Goal: Navigation & Orientation: Find specific page/section

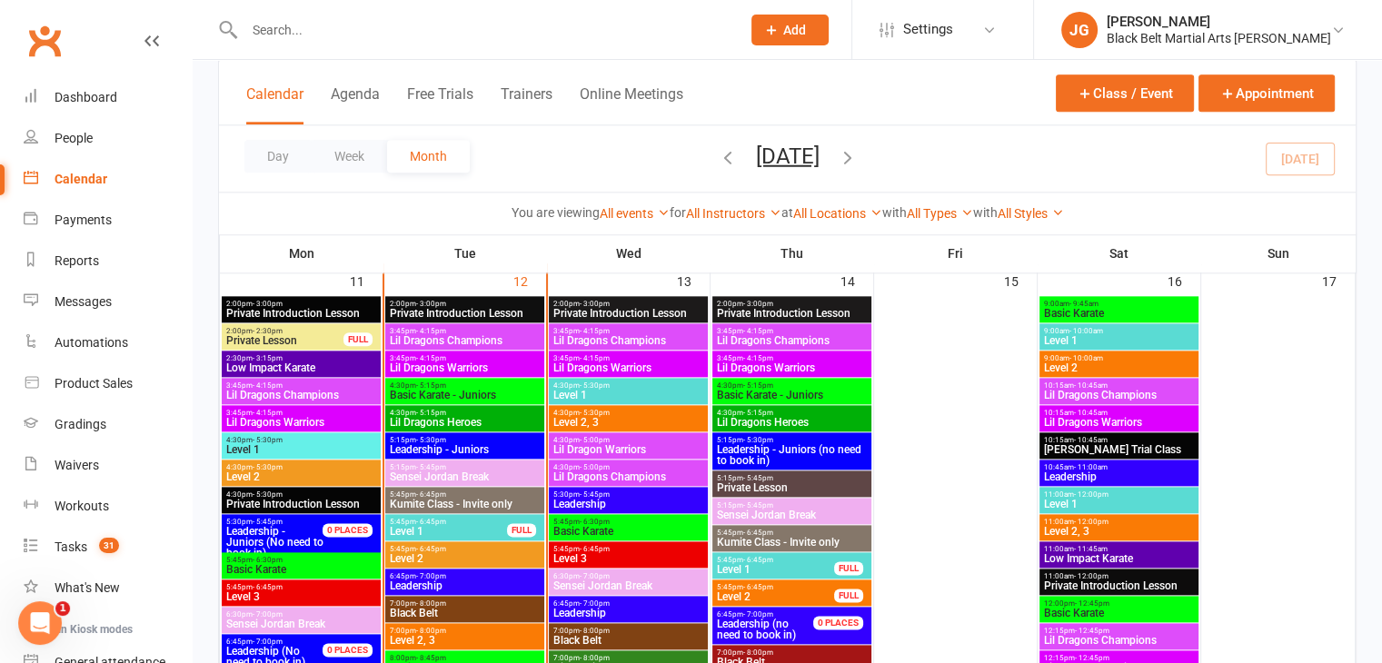
click at [482, 339] on span "Lil Dragons Champions" at bounding box center [465, 340] width 152 height 11
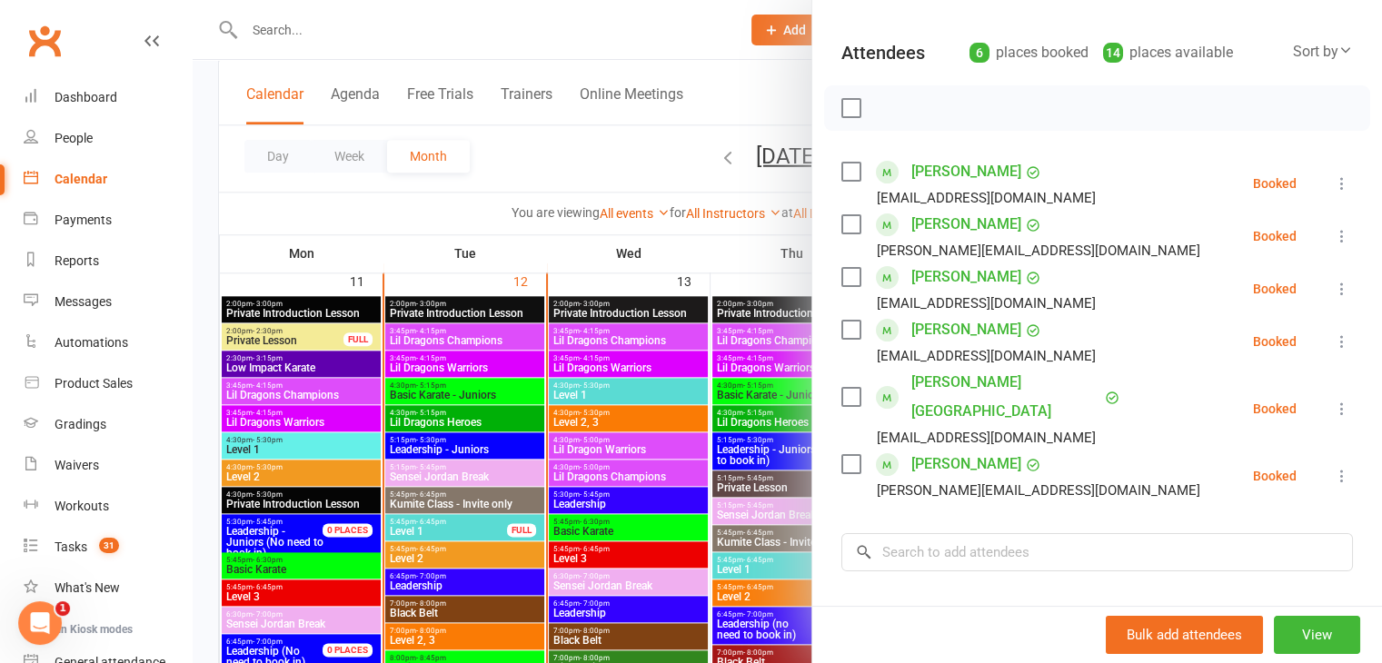
scroll to position [182, 0]
click at [636, 384] on div at bounding box center [787, 331] width 1189 height 663
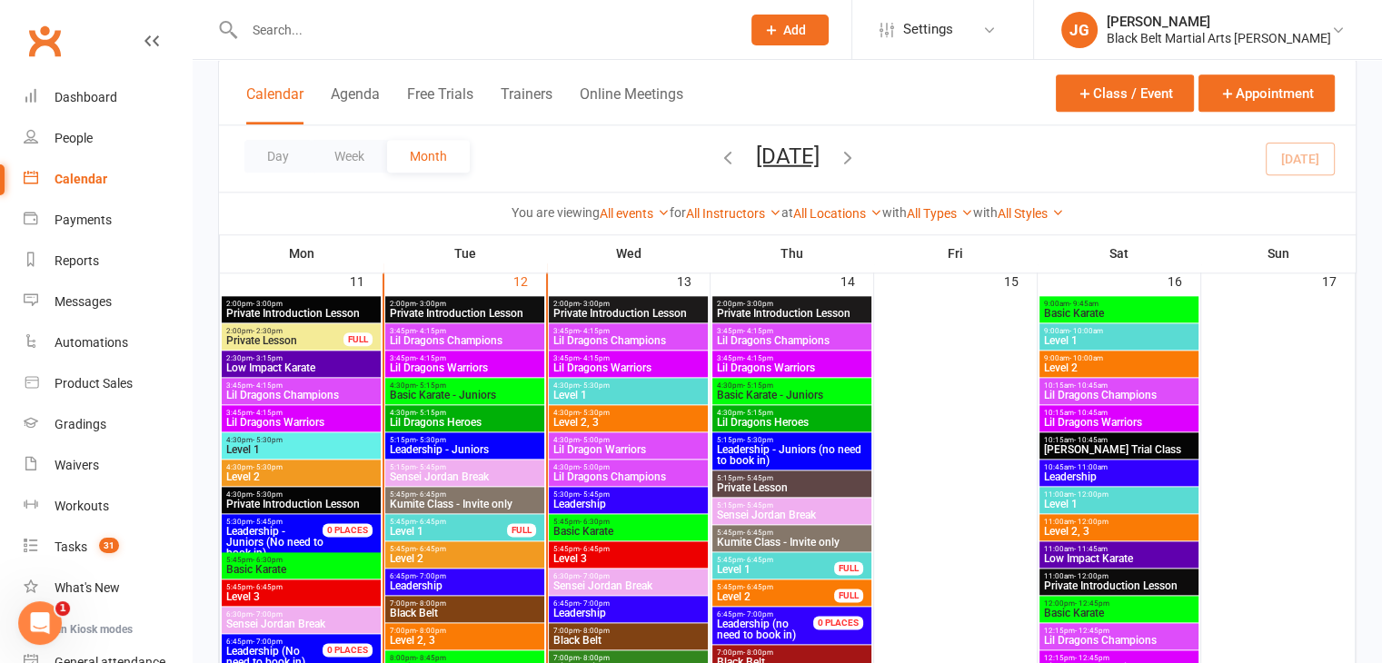
click at [434, 354] on span "- 4:15pm" at bounding box center [431, 358] width 30 height 8
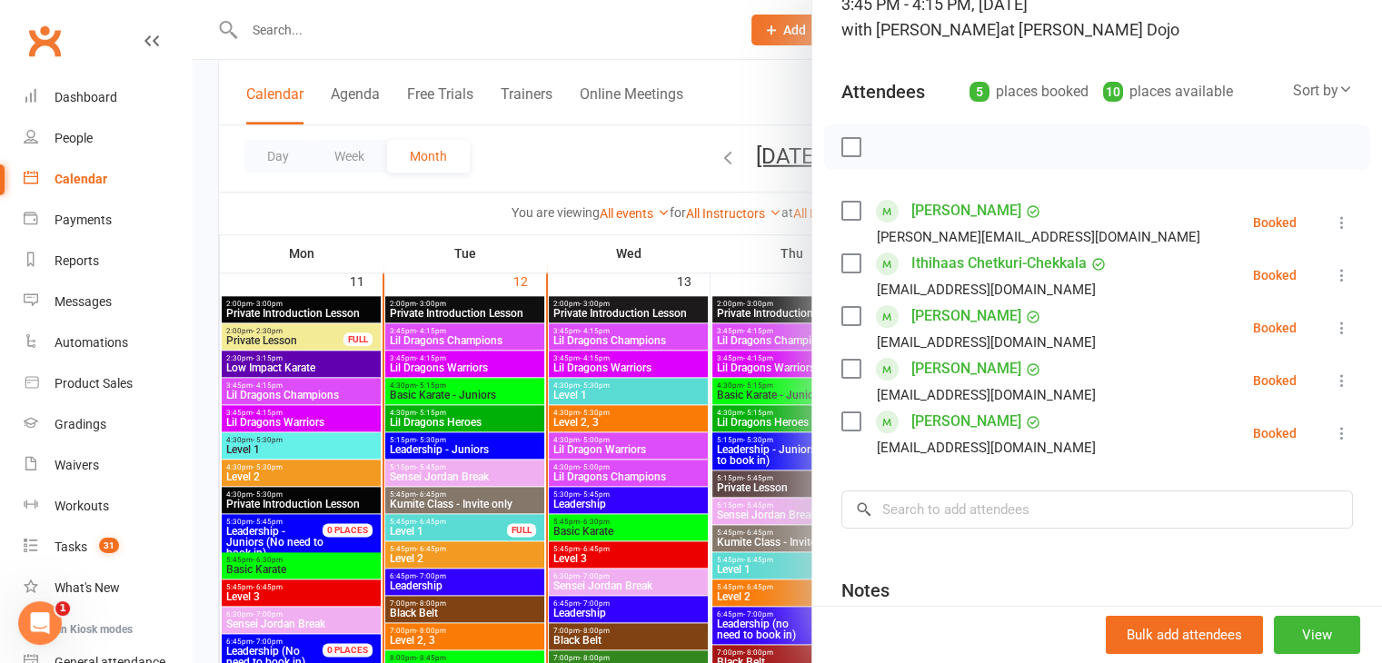
scroll to position [147, 0]
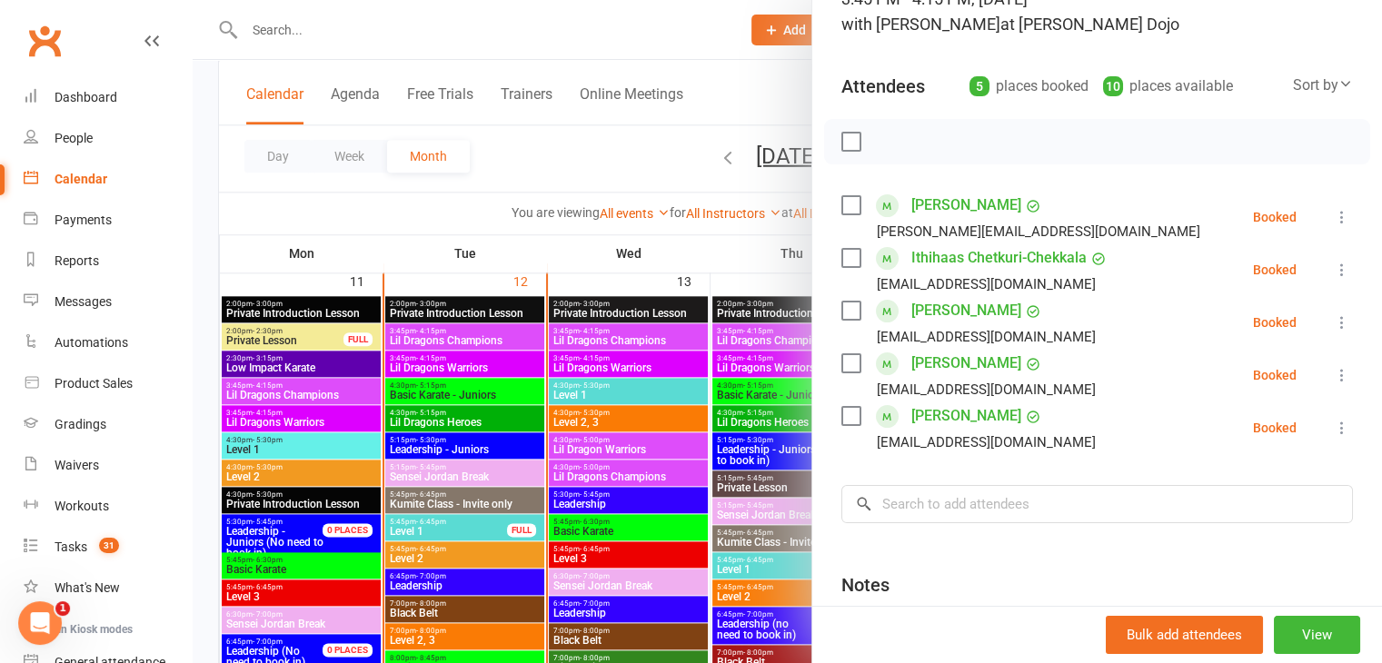
click at [596, 366] on div at bounding box center [787, 331] width 1189 height 663
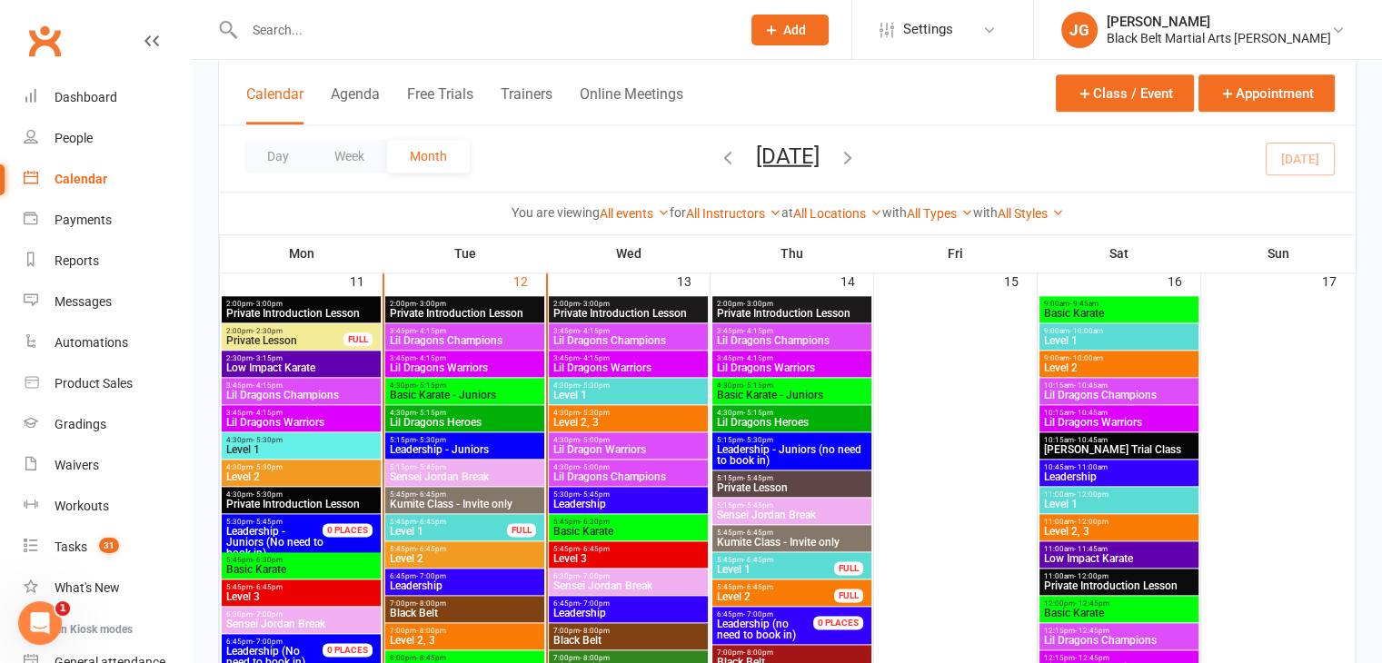
click at [516, 338] on span "Lil Dragons Champions" at bounding box center [465, 340] width 152 height 11
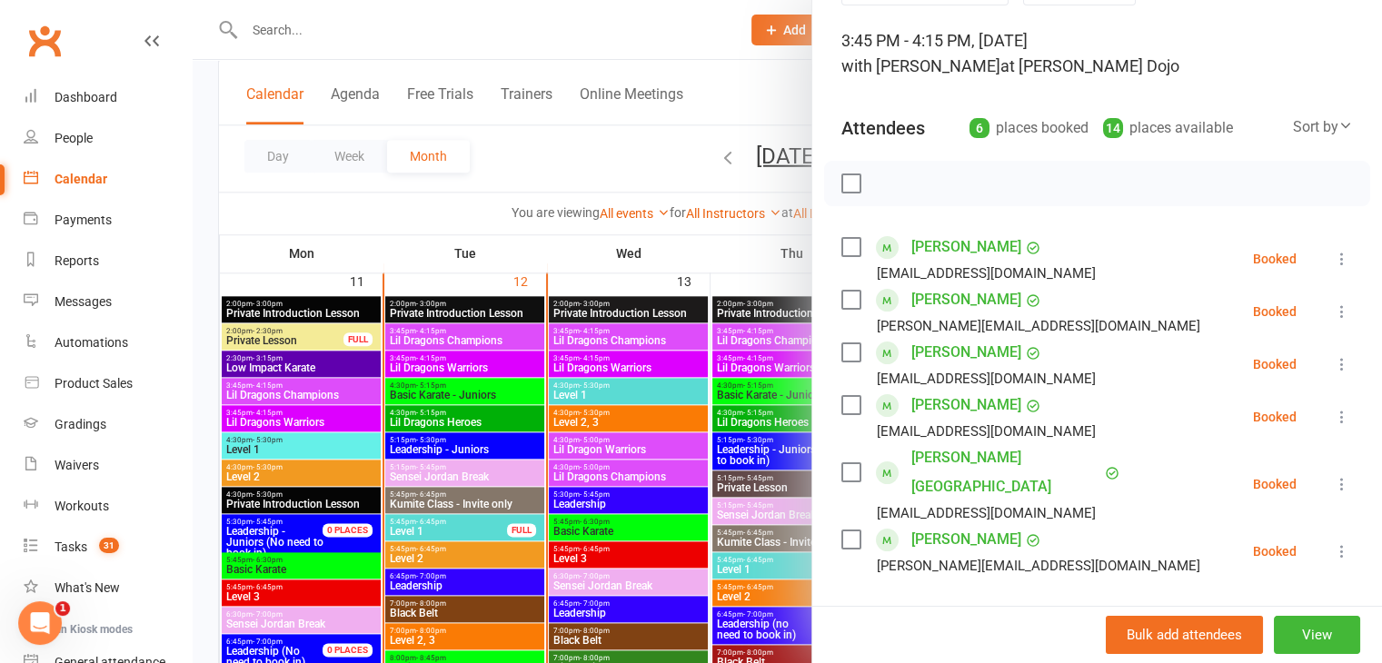
scroll to position [105, 0]
click at [582, 361] on div at bounding box center [787, 331] width 1189 height 663
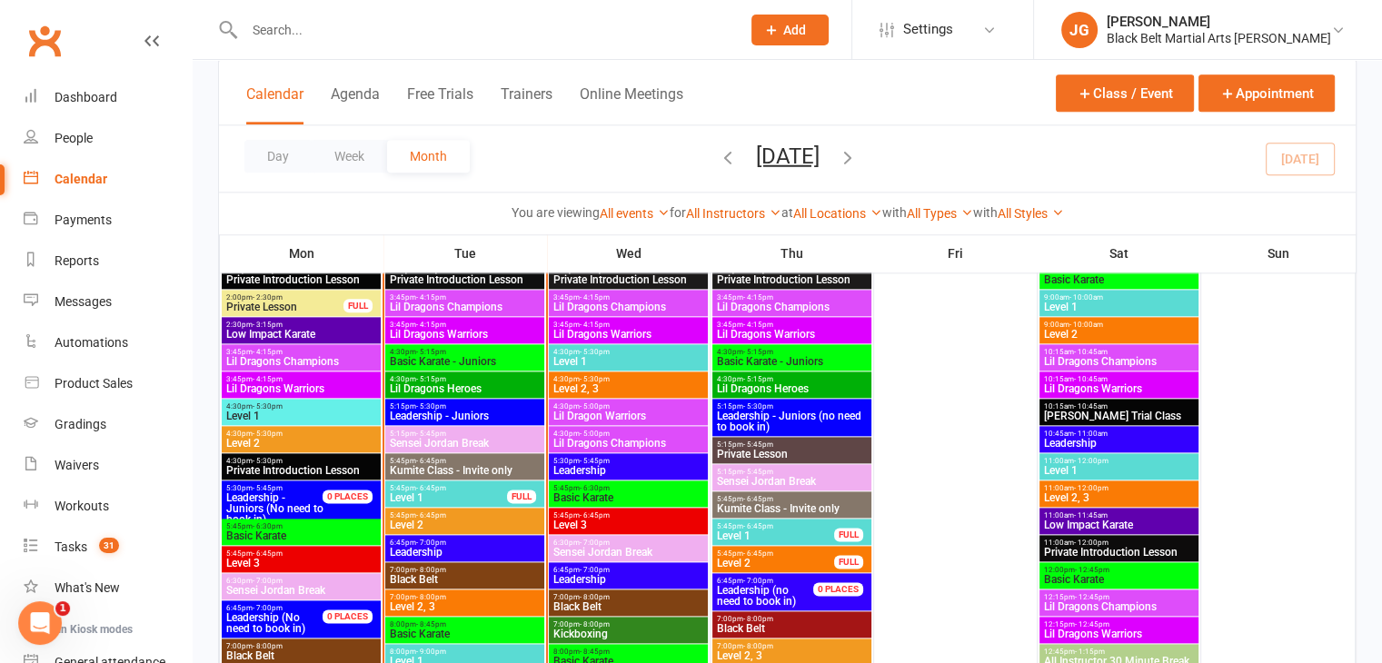
scroll to position [2096, 0]
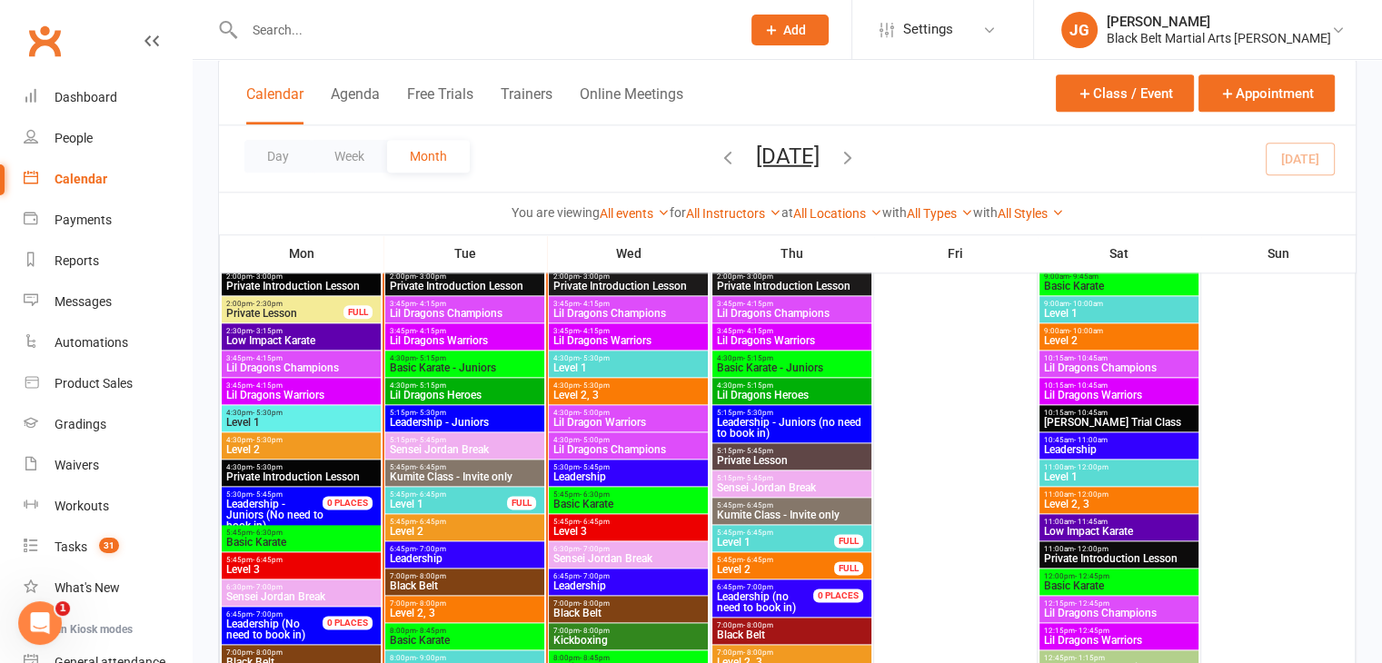
click at [484, 364] on span "Basic Karate - Juniors" at bounding box center [465, 367] width 152 height 11
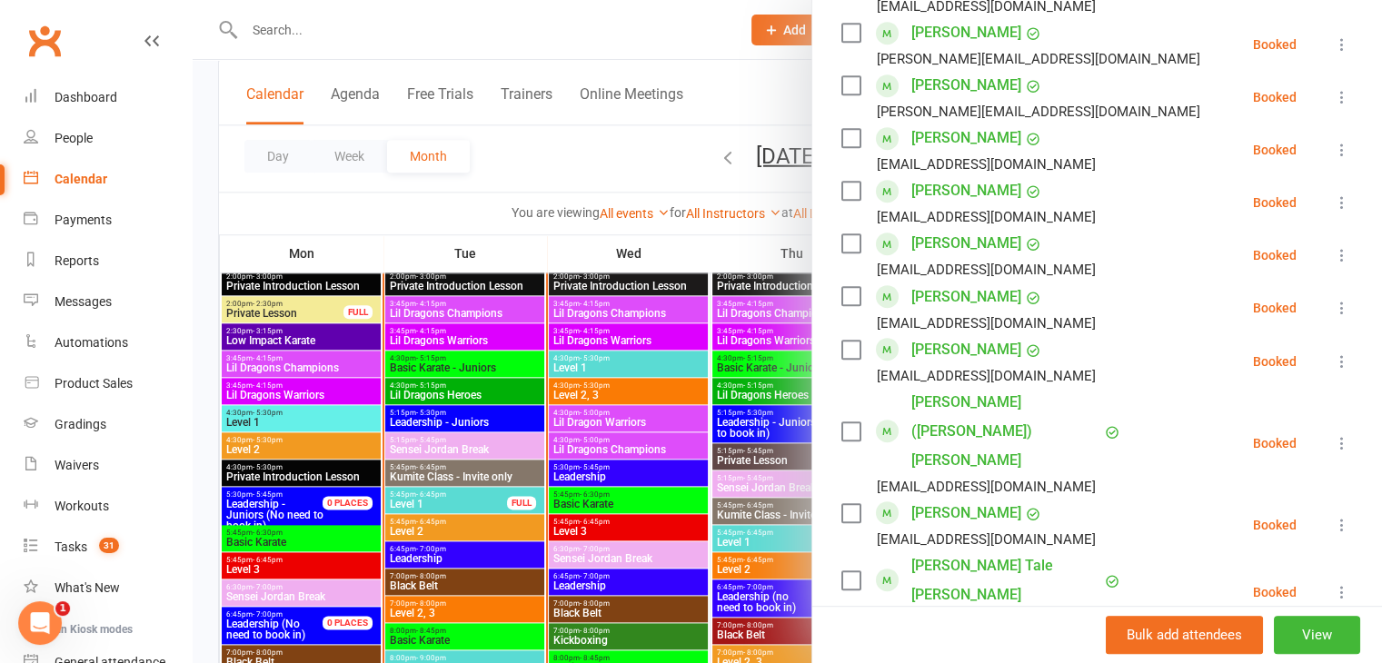
scroll to position [846, 0]
click at [406, 350] on div at bounding box center [787, 331] width 1189 height 663
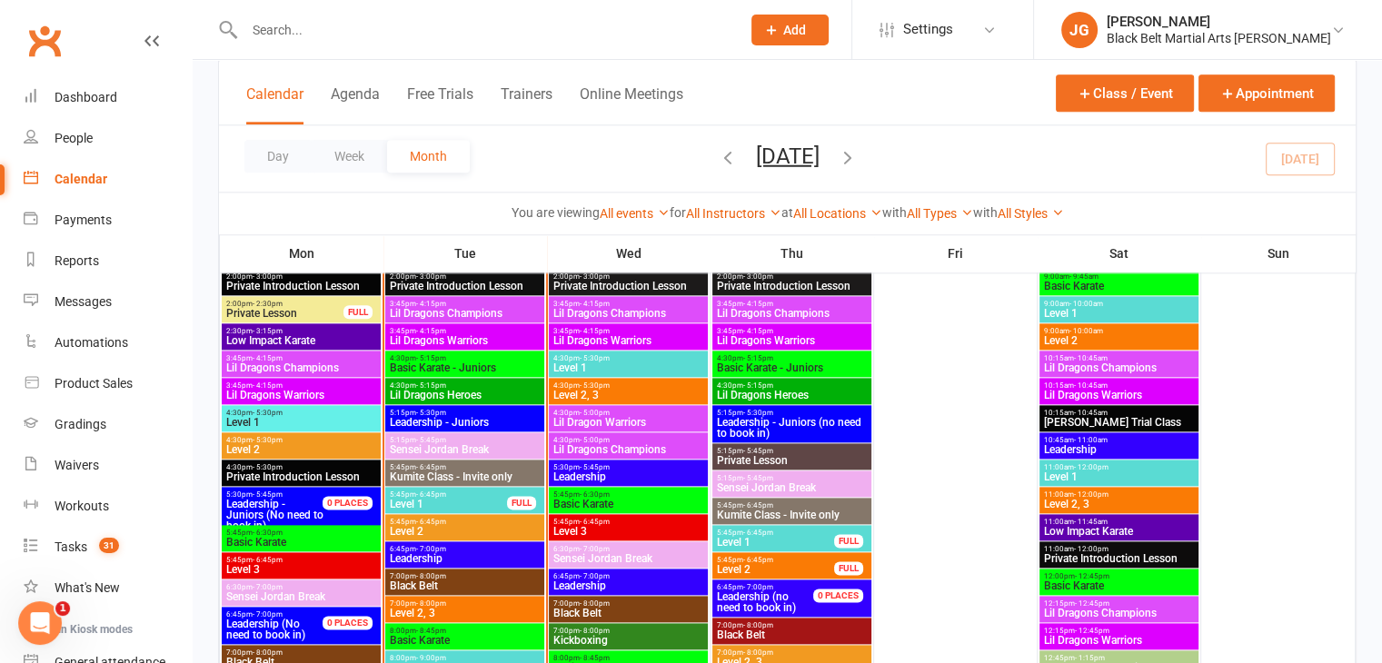
click at [490, 393] on span "Lil Dragons Heroes" at bounding box center [465, 395] width 152 height 11
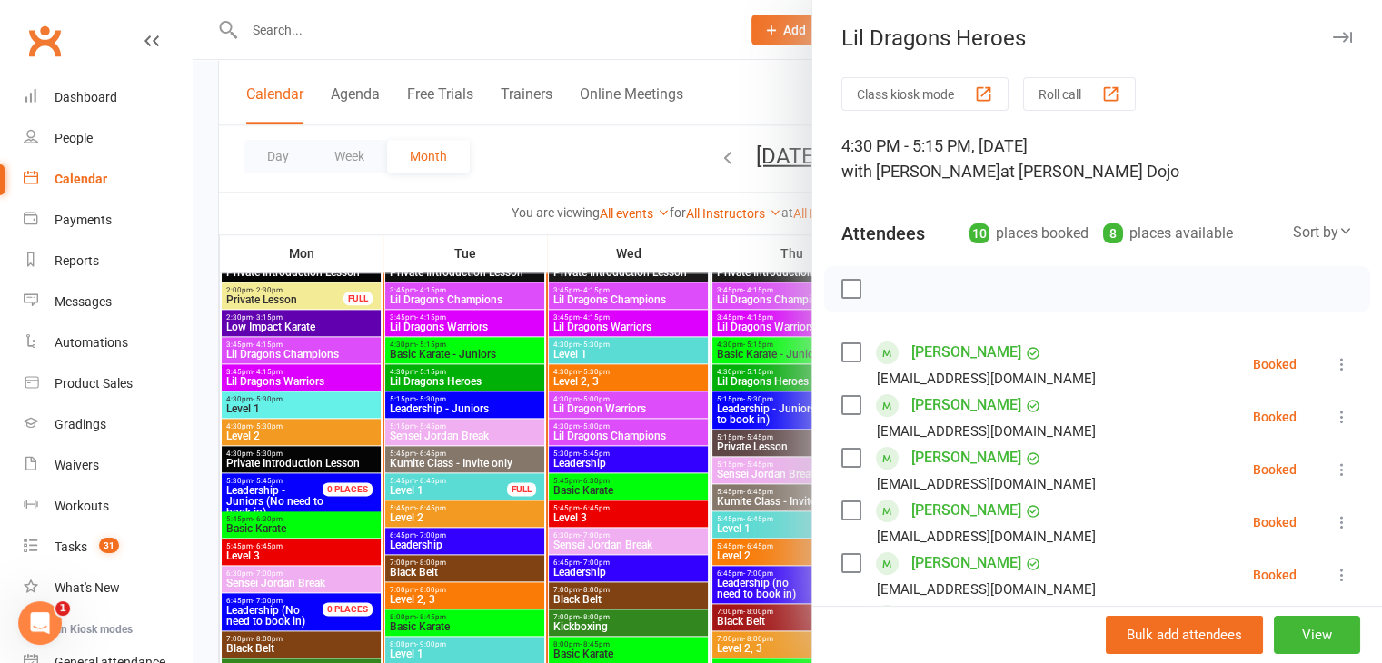
scroll to position [2111, 0]
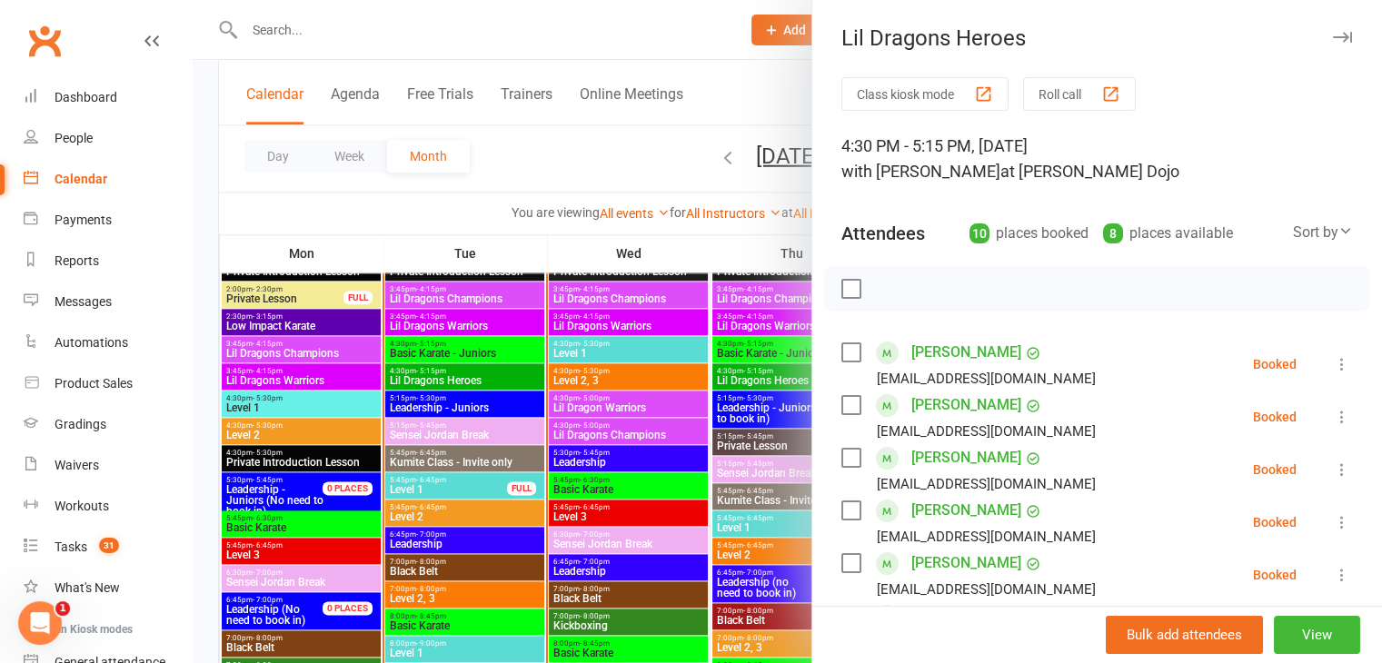
click at [597, 357] on div at bounding box center [787, 331] width 1189 height 663
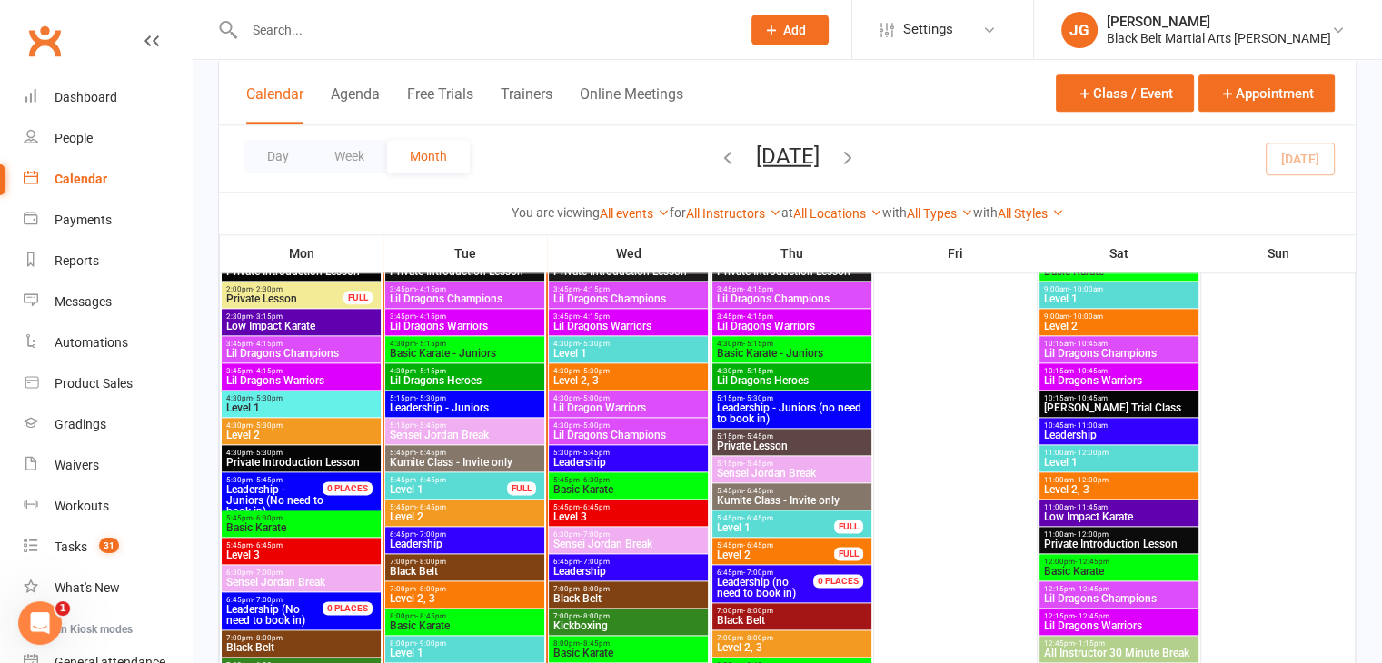
scroll to position [2178, 0]
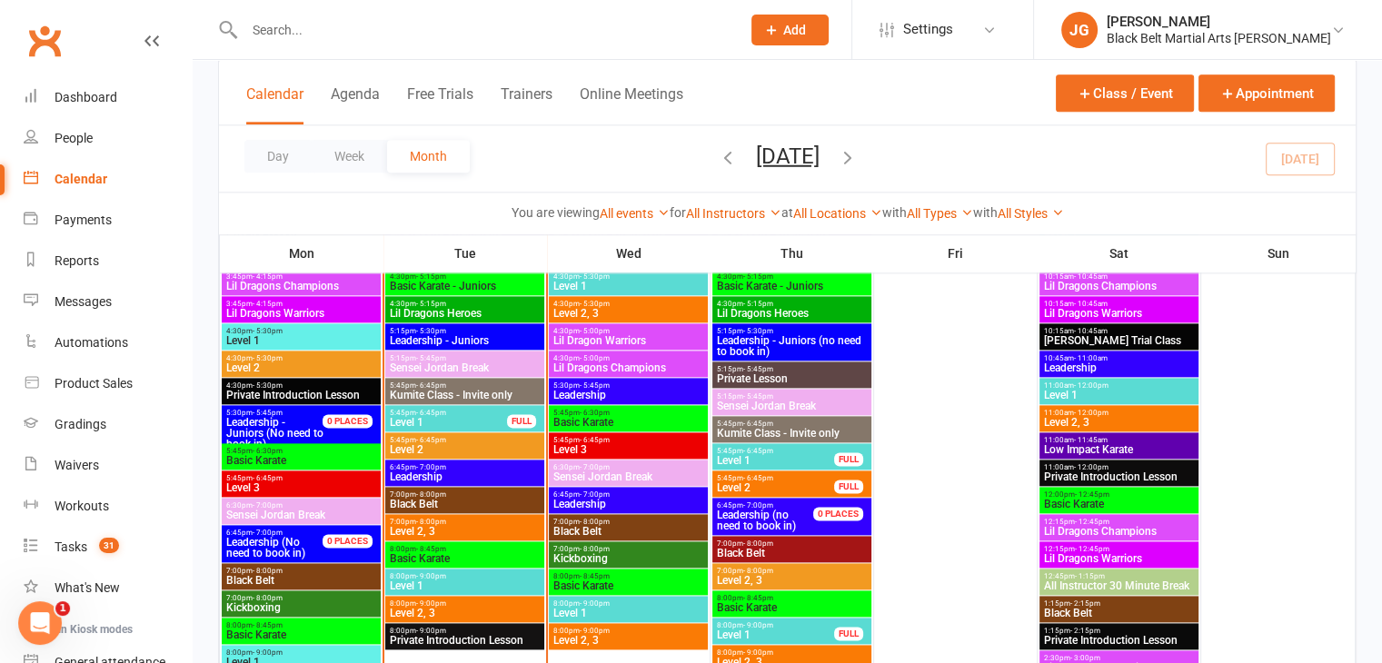
click at [451, 390] on span "Kumite Class - Invite only" at bounding box center [465, 395] width 152 height 11
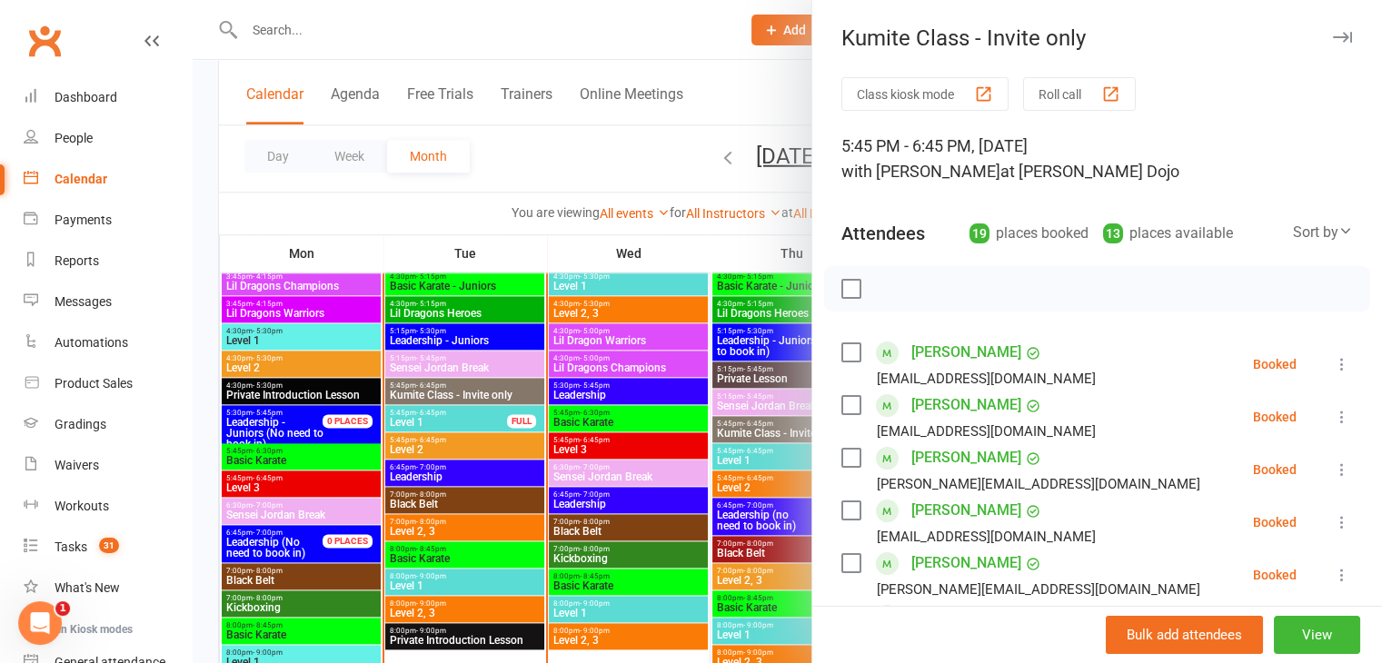
click at [561, 339] on div at bounding box center [787, 331] width 1189 height 663
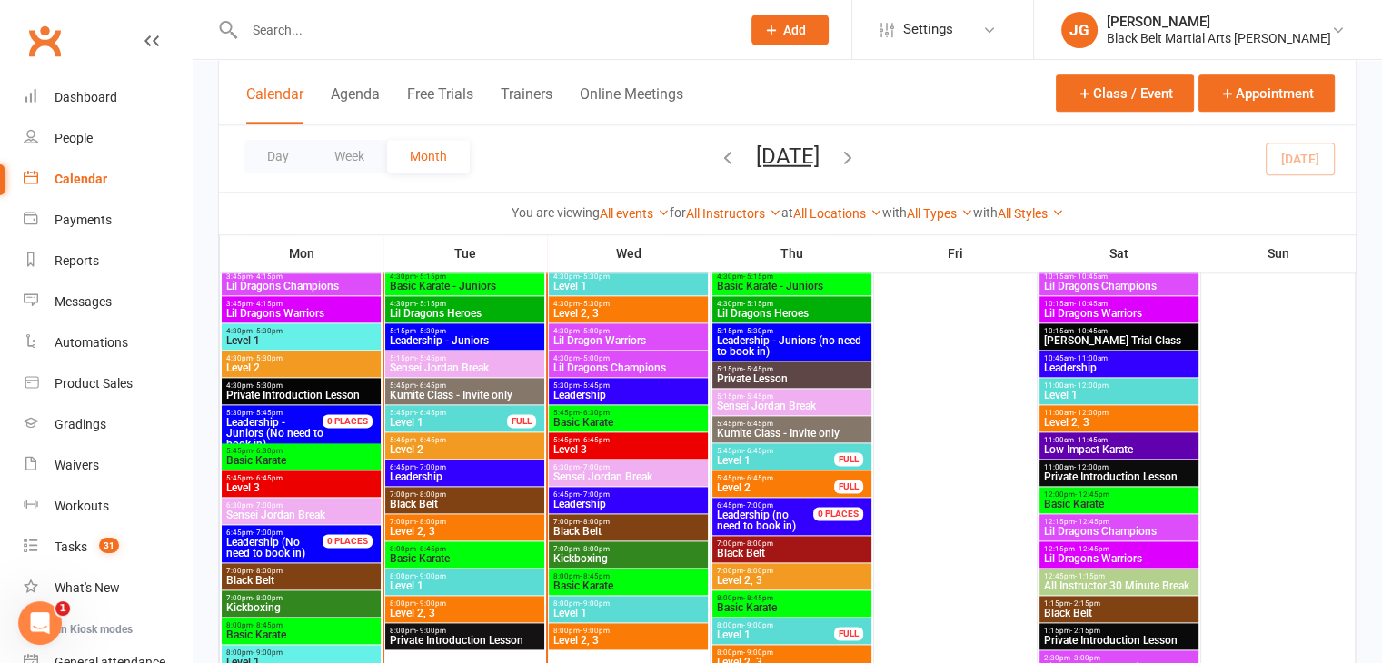
click at [486, 327] on span "5:15pm - 5:30pm" at bounding box center [465, 331] width 152 height 8
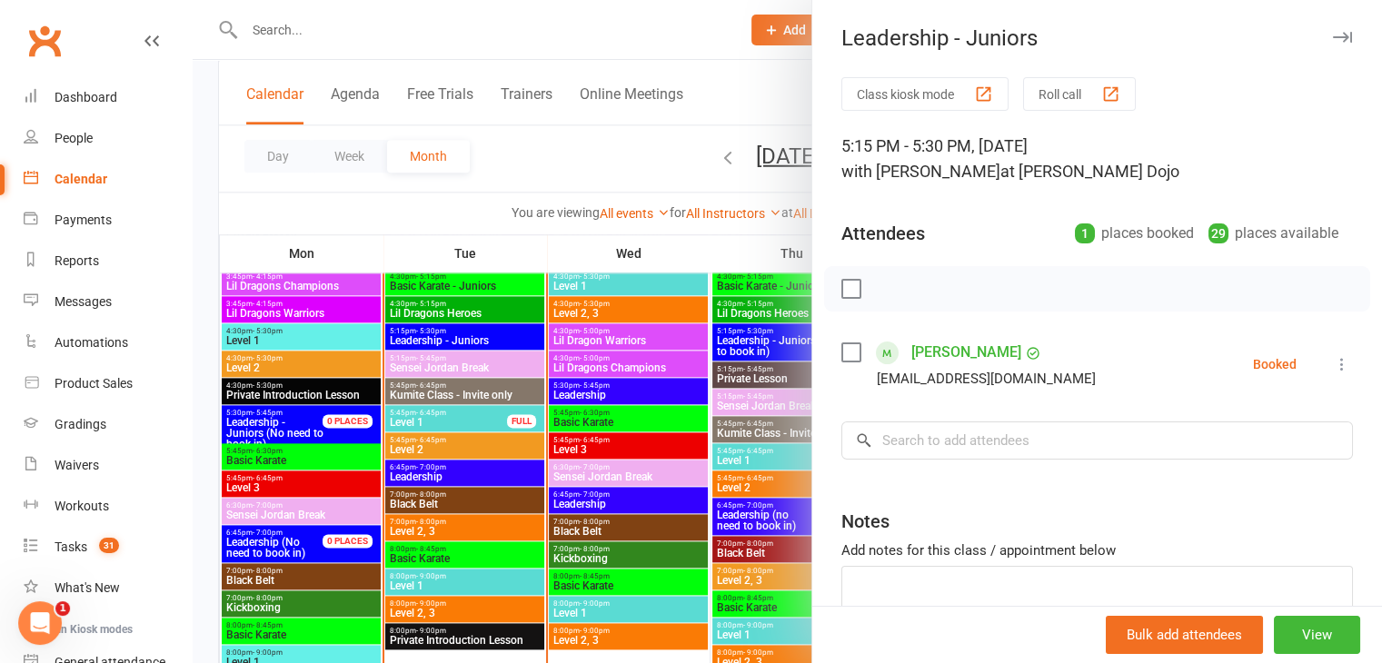
click at [486, 327] on div at bounding box center [787, 331] width 1189 height 663
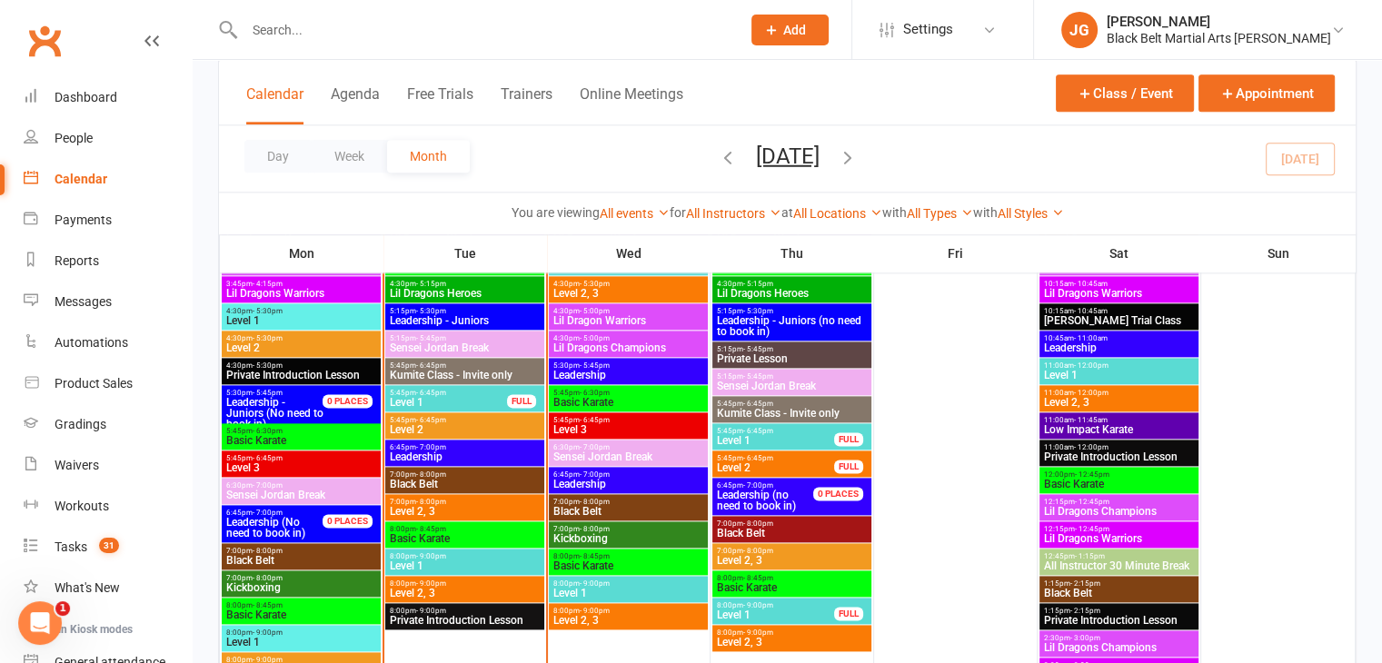
scroll to position [2198, 0]
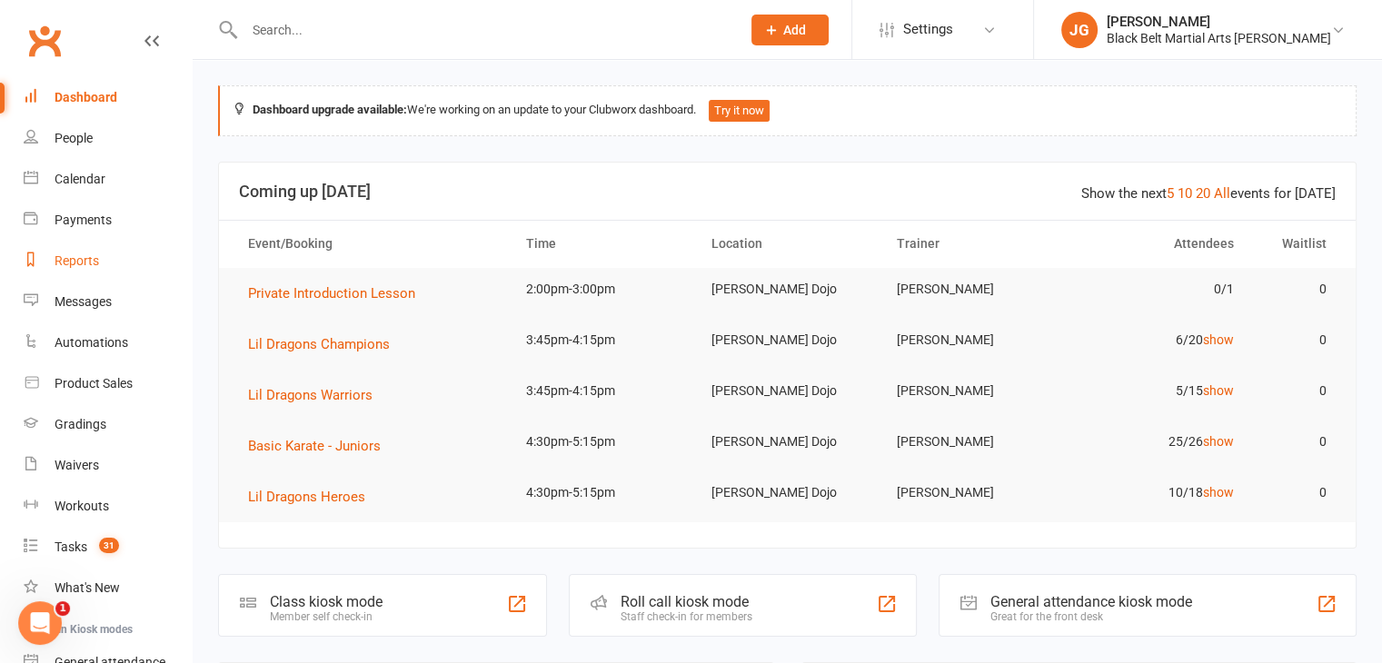
click at [109, 255] on link "Reports" at bounding box center [108, 261] width 168 height 41
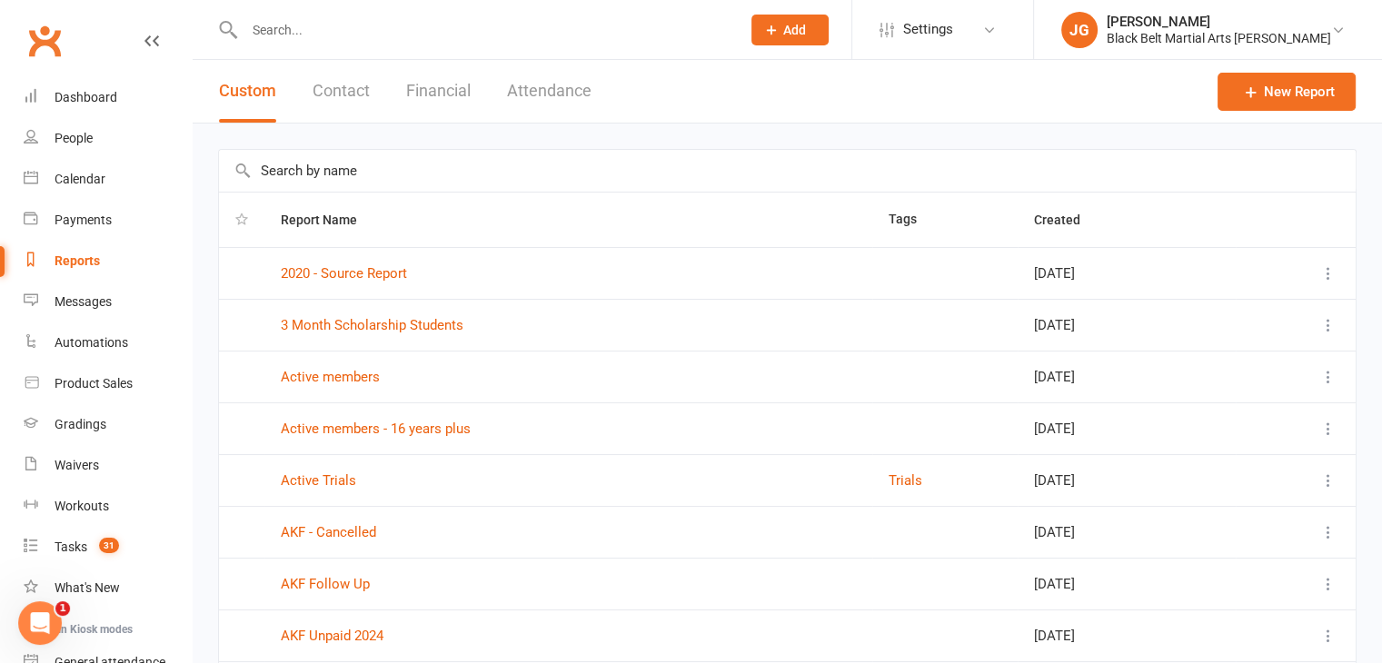
click at [326, 96] on button "Contact" at bounding box center [340, 91] width 57 height 63
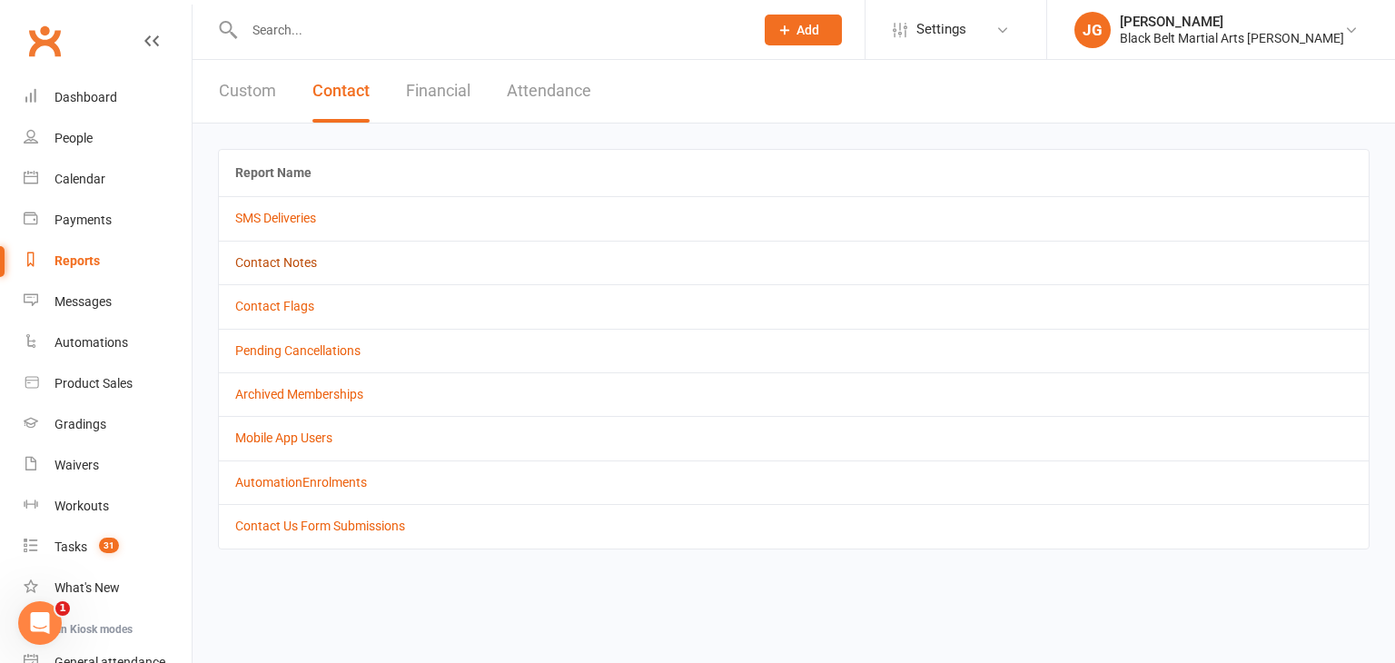
click at [257, 266] on link "Contact Notes" at bounding box center [276, 262] width 82 height 15
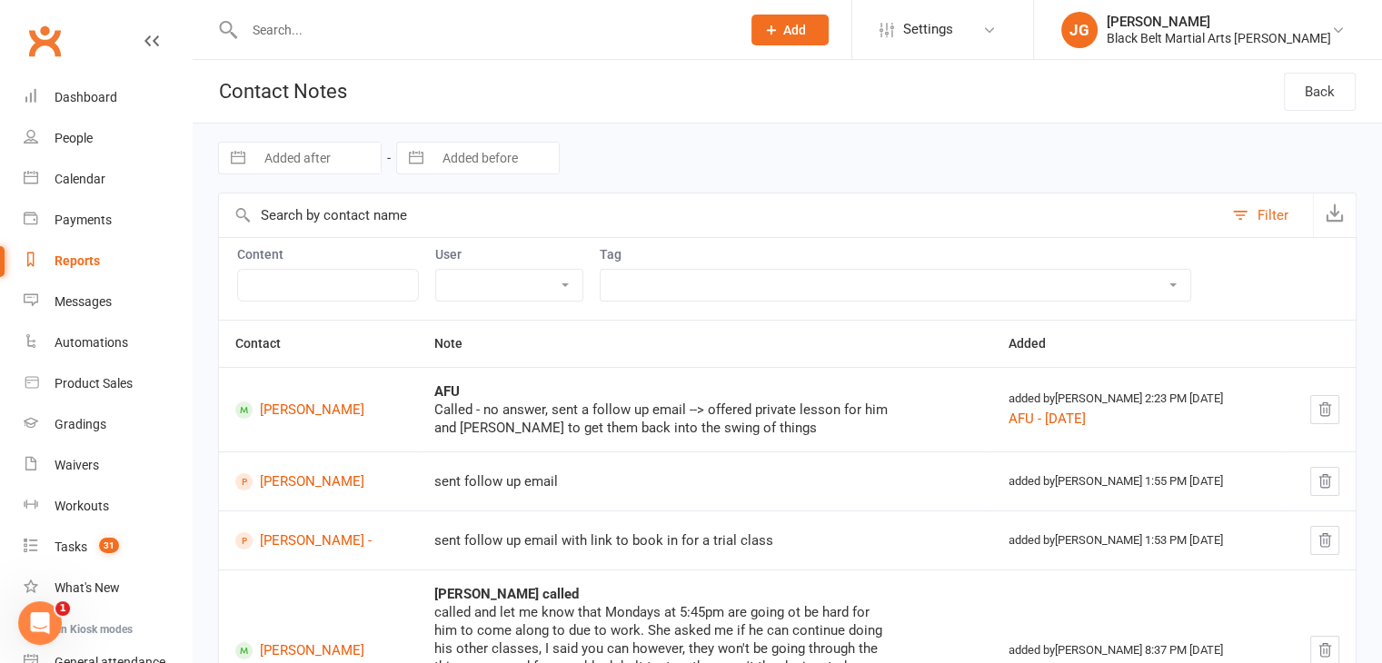
click at [58, 41] on link "Clubworx" at bounding box center [44, 40] width 45 height 45
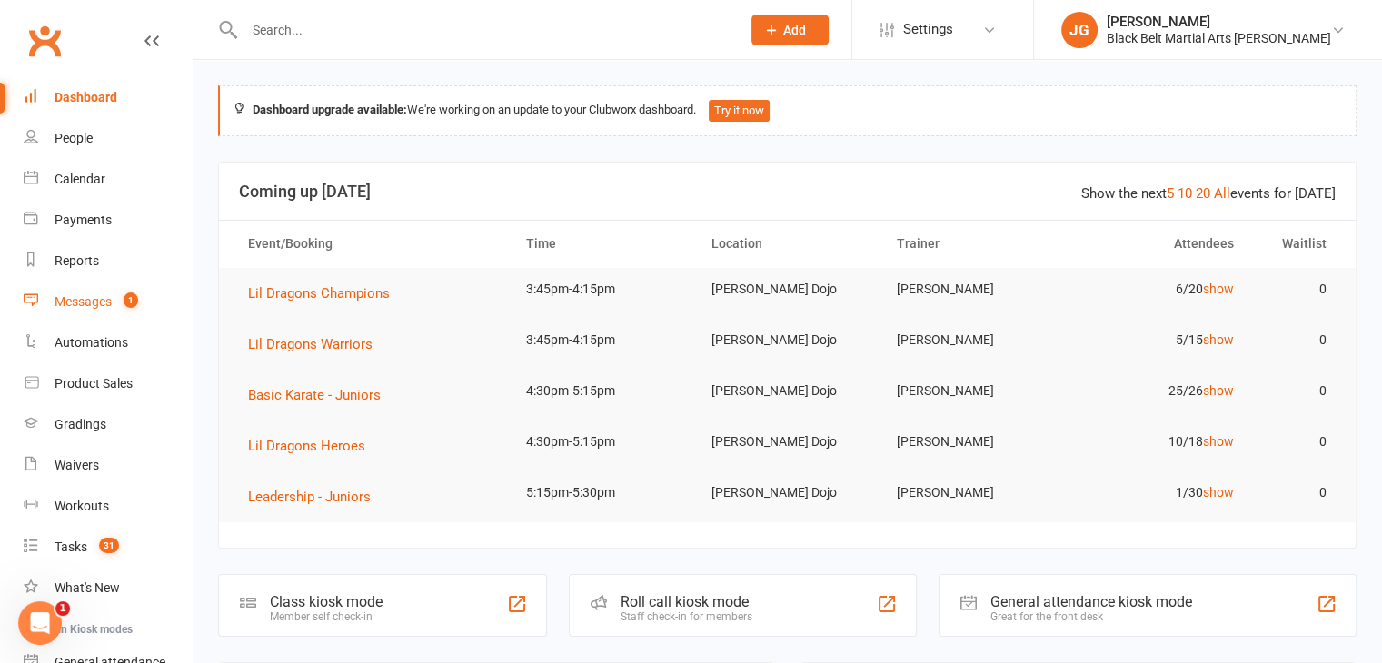
click at [73, 292] on link "Messages 1" at bounding box center [108, 302] width 168 height 41
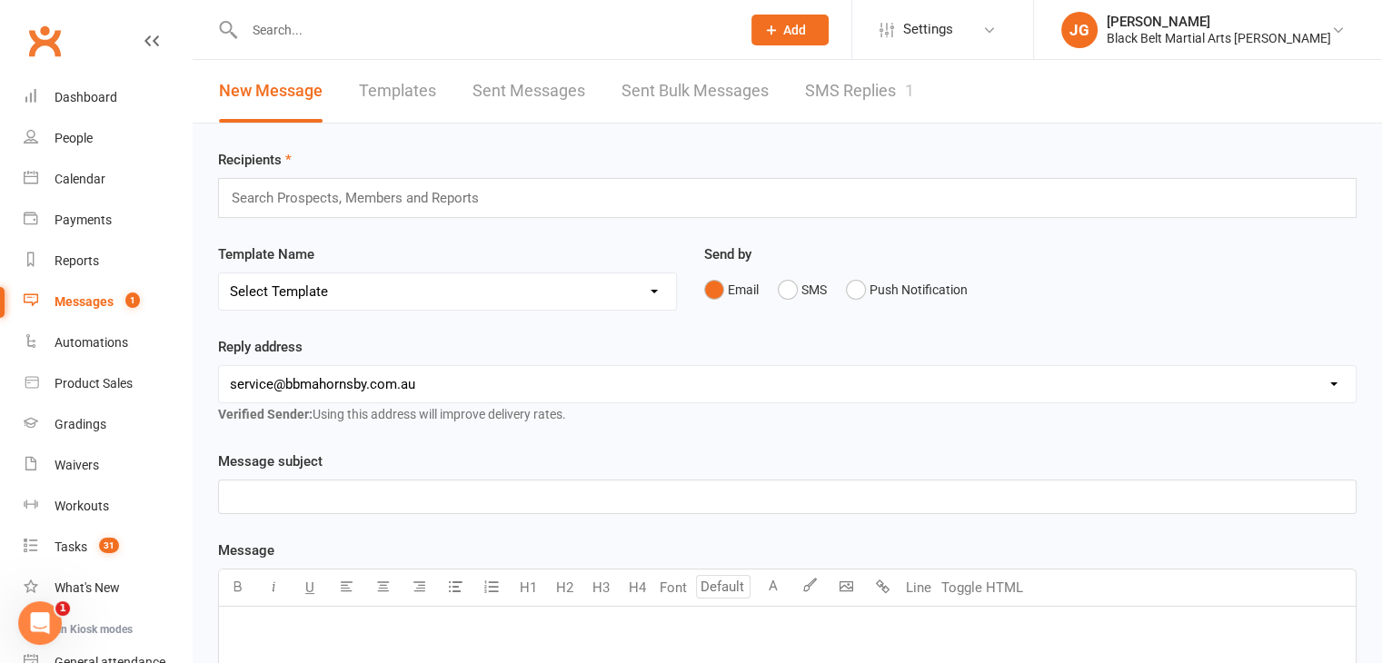
click at [849, 107] on link "SMS Replies 1" at bounding box center [859, 91] width 109 height 63
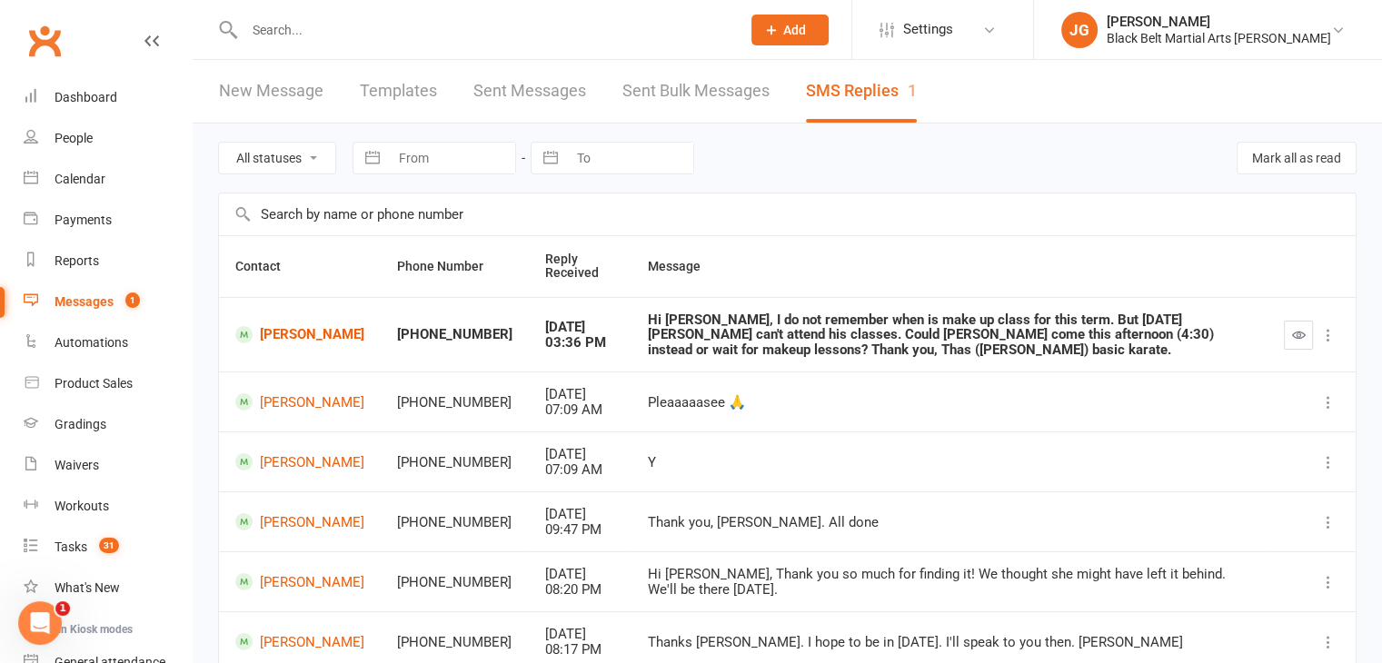
click at [51, 31] on link "Clubworx" at bounding box center [44, 40] width 45 height 45
